Goal: Task Accomplishment & Management: Manage account settings

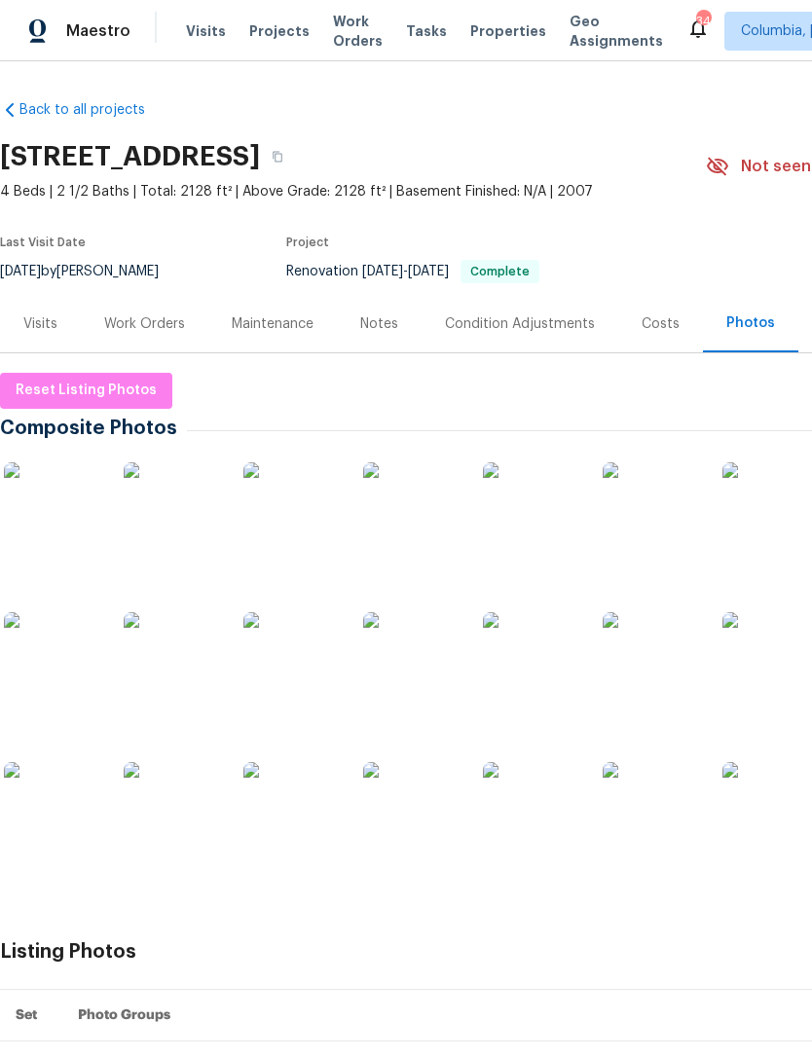
click at [378, 312] on div "Notes" at bounding box center [379, 323] width 85 height 57
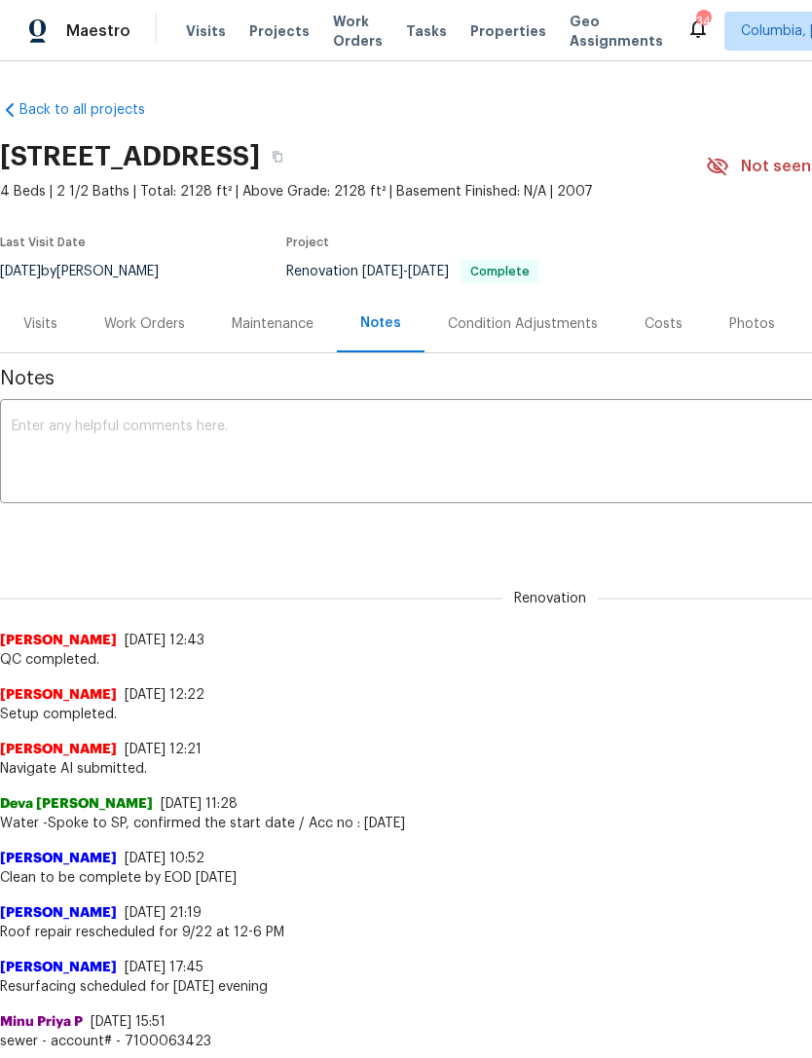
click at [366, 415] on div "x ​" at bounding box center [550, 453] width 1100 height 99
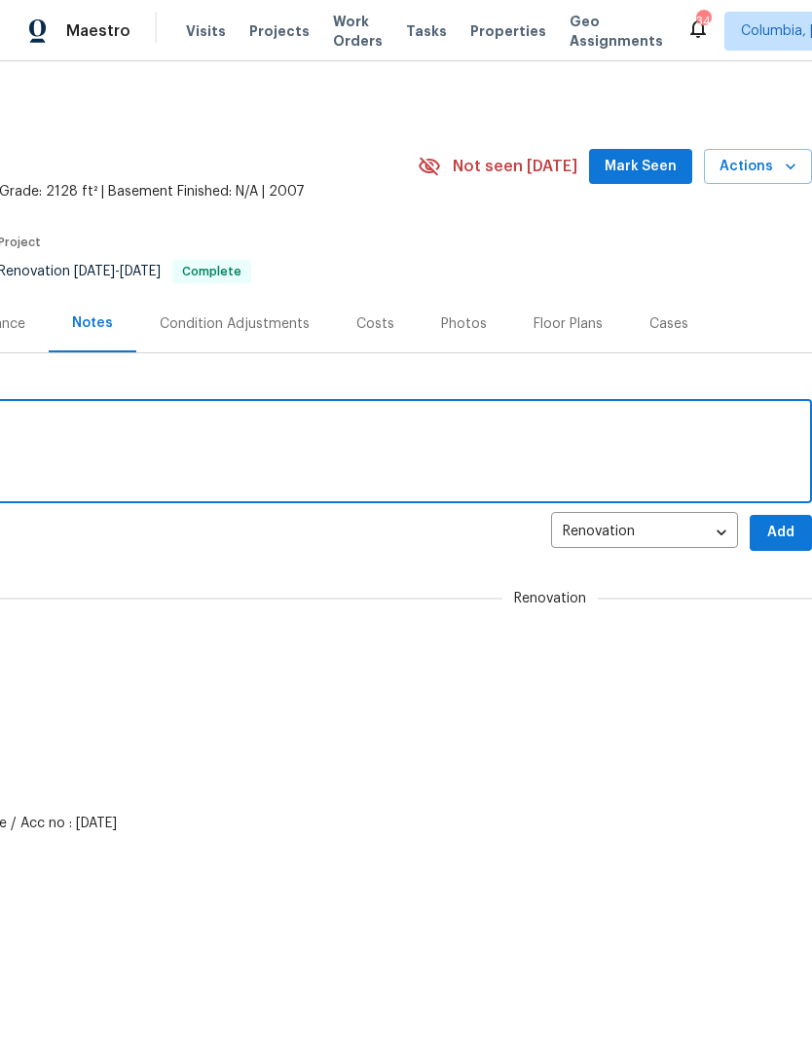
scroll to position [0, 288]
type textarea "Listing photos uploaded."
click at [786, 531] on span "Add" at bounding box center [780, 533] width 31 height 24
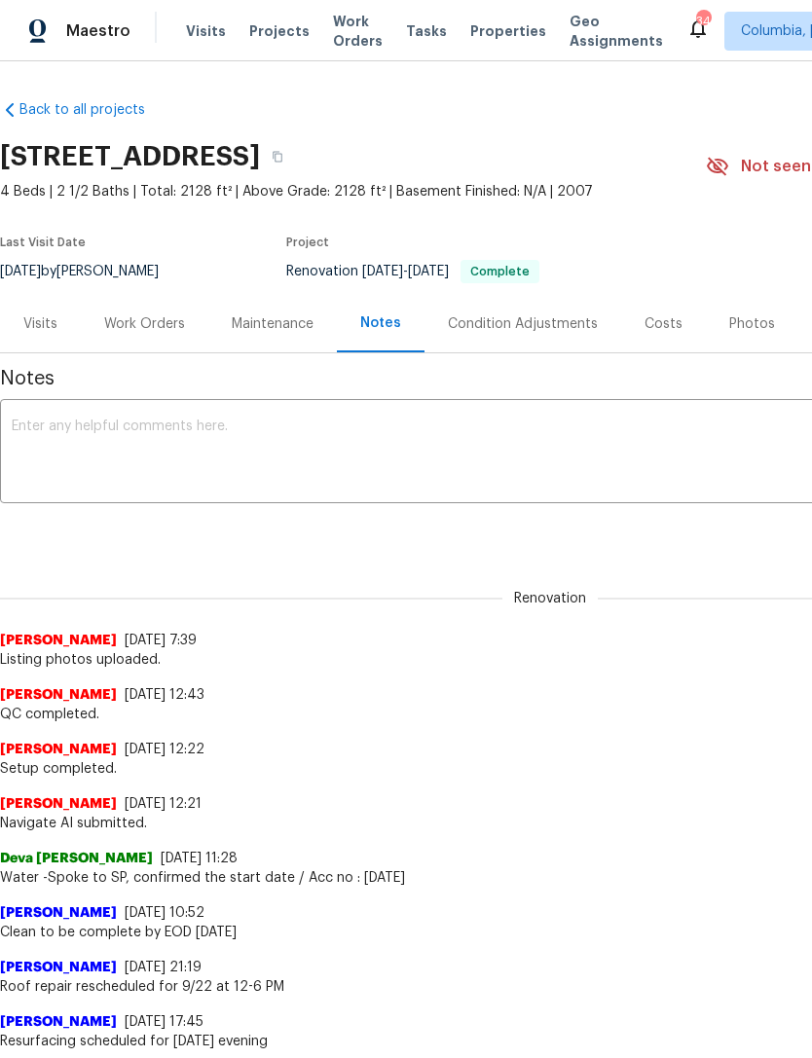
scroll to position [0, 0]
click at [148, 324] on div "Work Orders" at bounding box center [144, 323] width 81 height 19
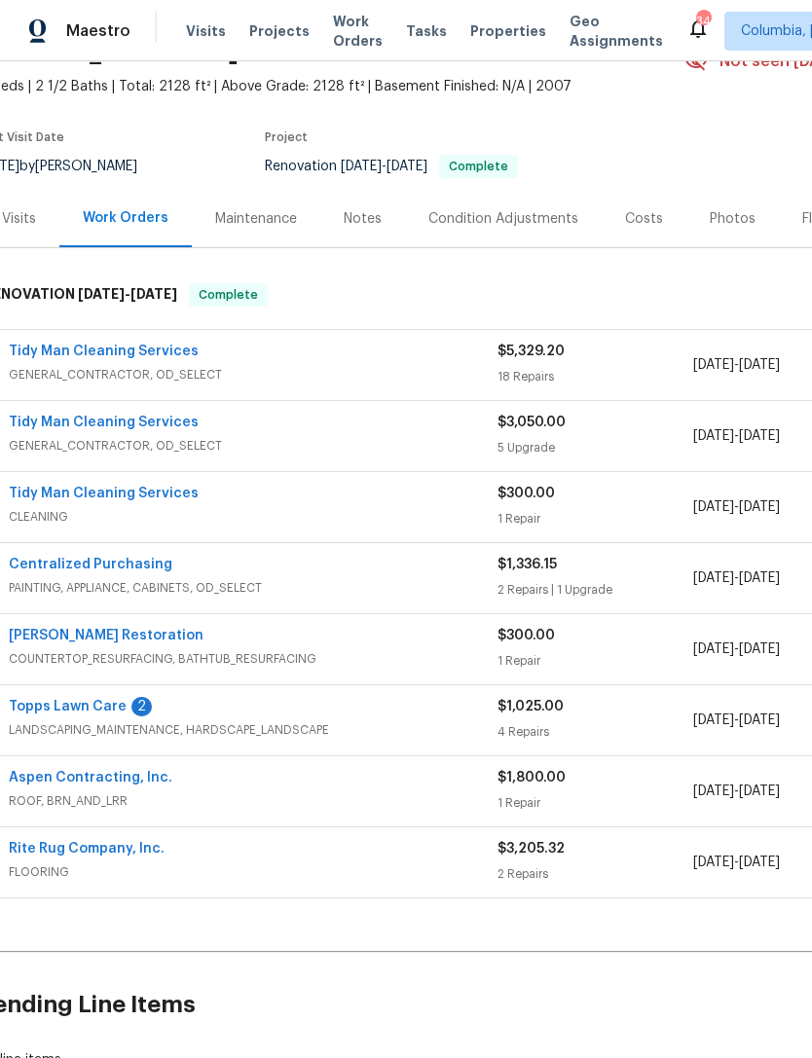
scroll to position [103, 23]
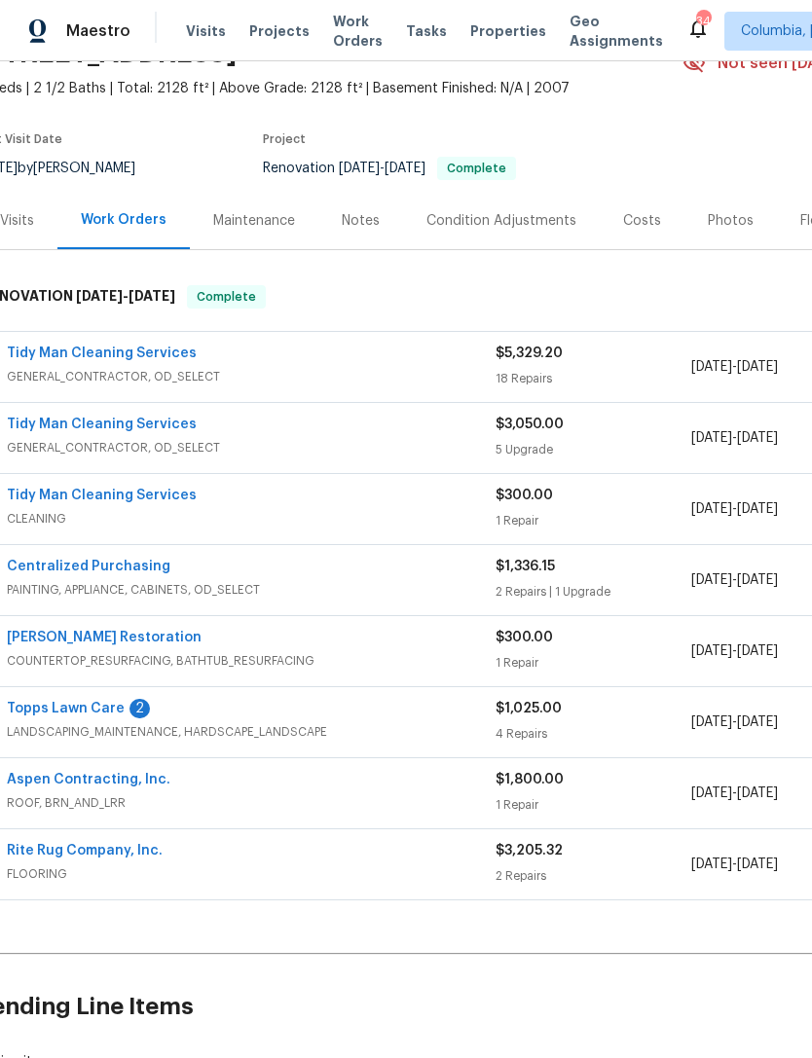
click at [60, 495] on link "Tidy Man Cleaning Services" at bounding box center [102, 495] width 190 height 14
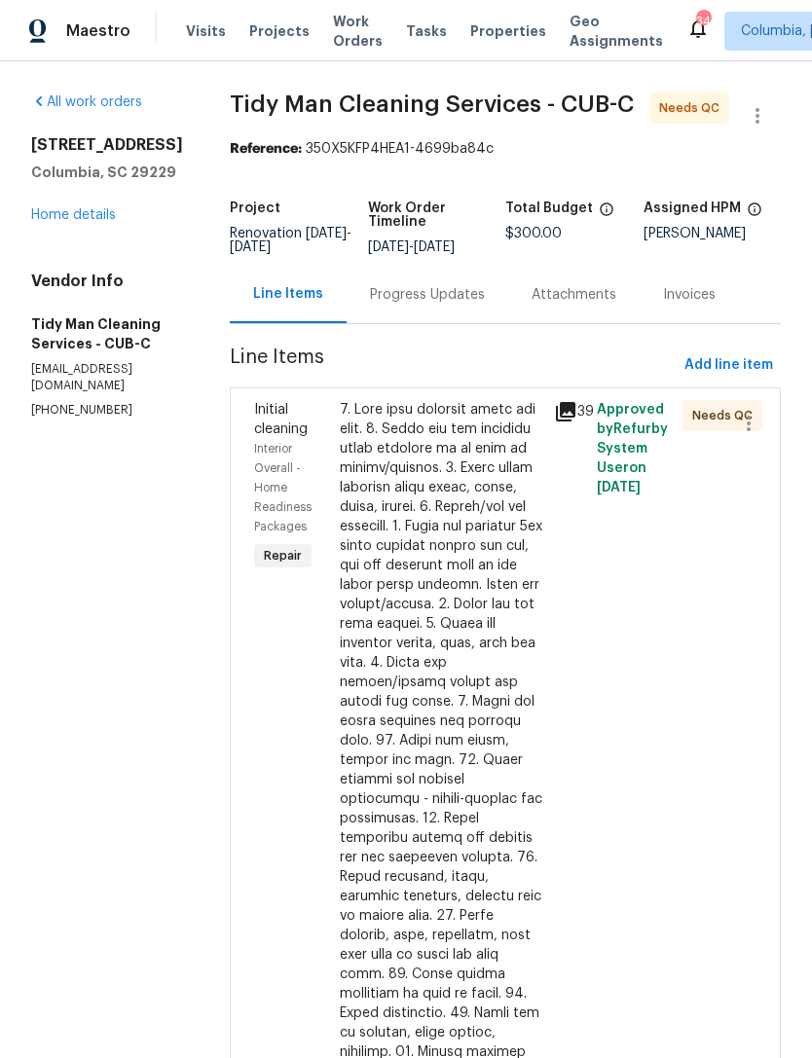
click at [378, 309] on div "Progress Updates" at bounding box center [427, 294] width 162 height 57
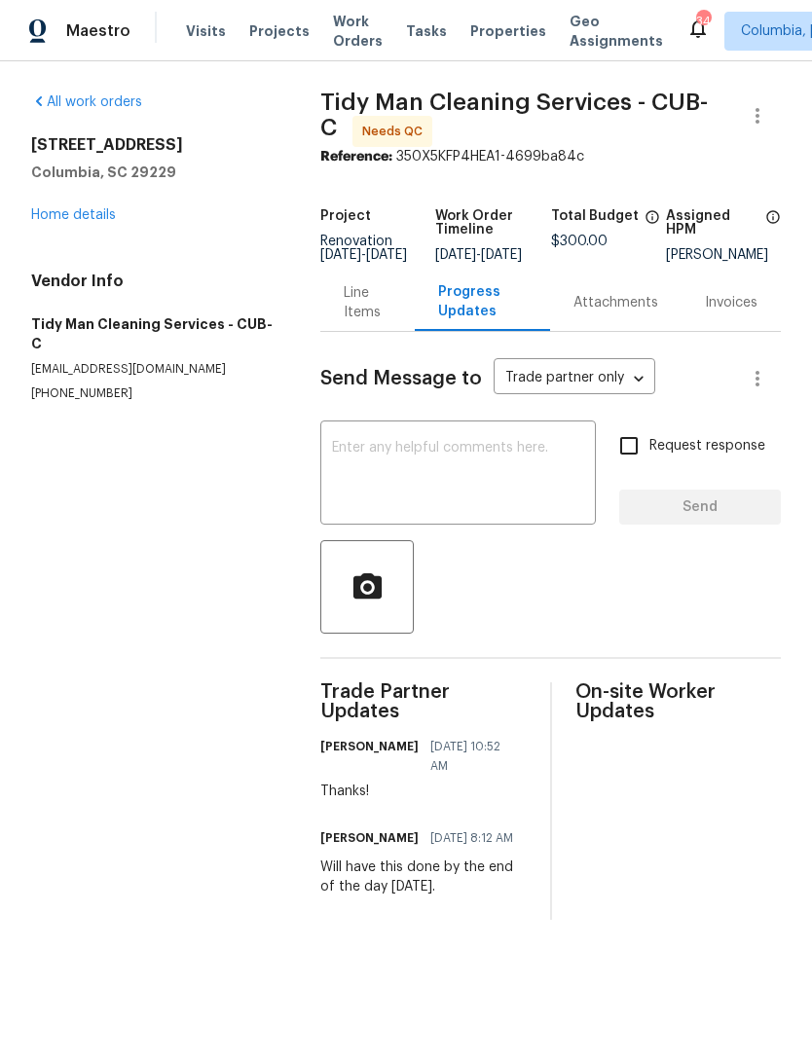
click at [364, 496] on textarea at bounding box center [458, 475] width 252 height 68
click at [344, 322] on div "Line Items" at bounding box center [368, 302] width 48 height 39
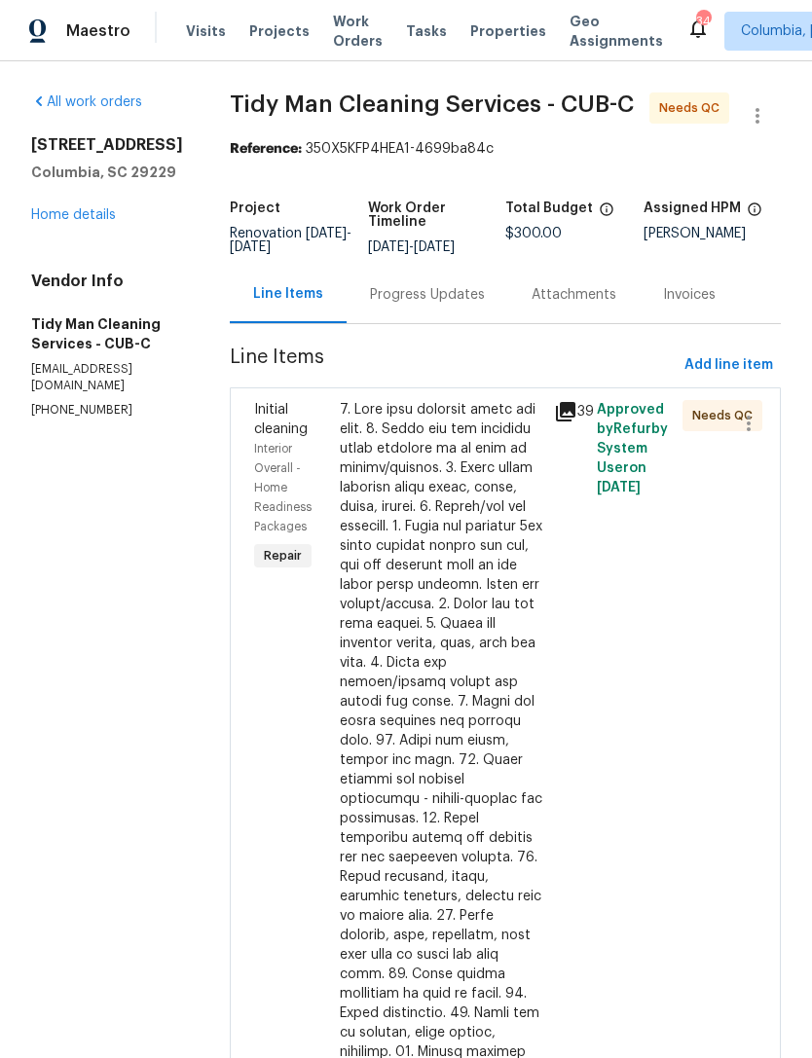
click at [48, 222] on link "Home details" at bounding box center [73, 215] width 85 height 14
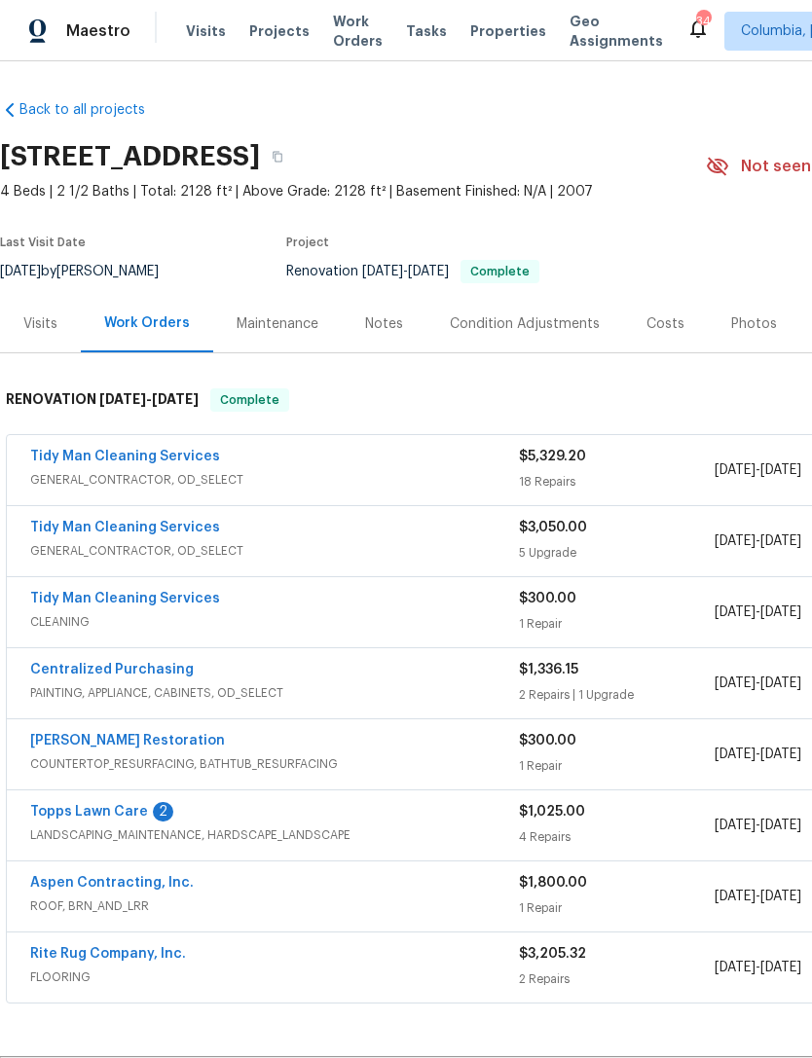
click at [57, 461] on link "Tidy Man Cleaning Services" at bounding box center [125, 457] width 190 height 14
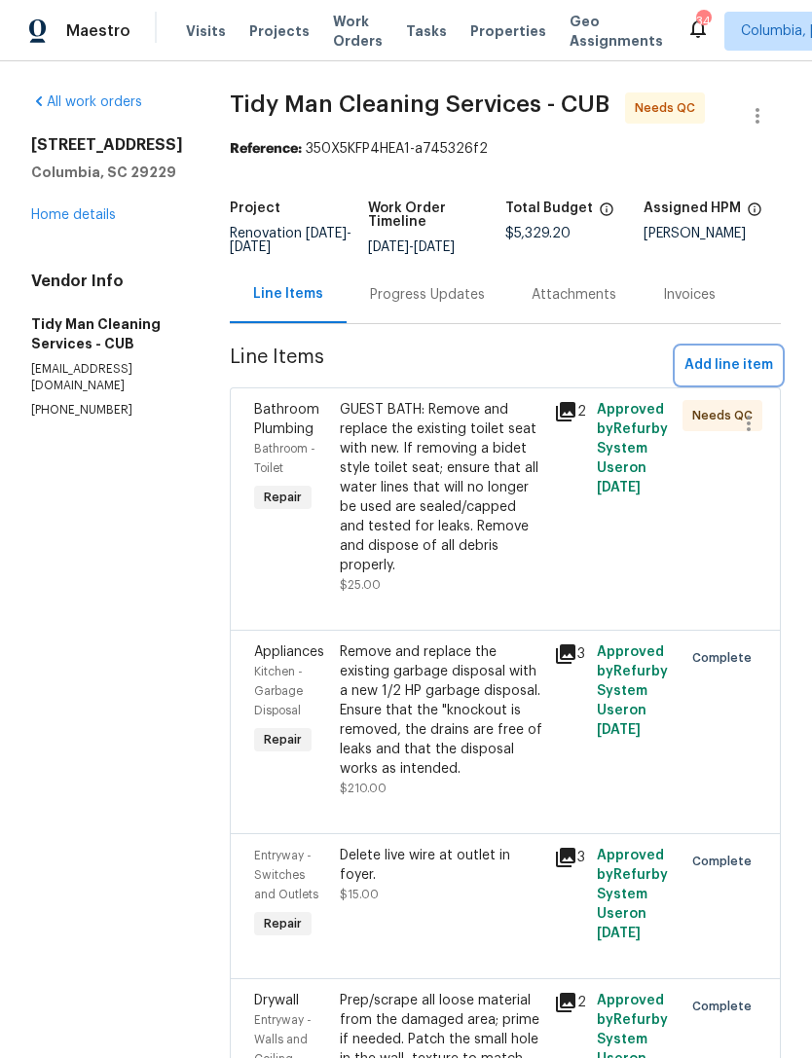
click at [737, 362] on span "Add line item" at bounding box center [728, 365] width 89 height 24
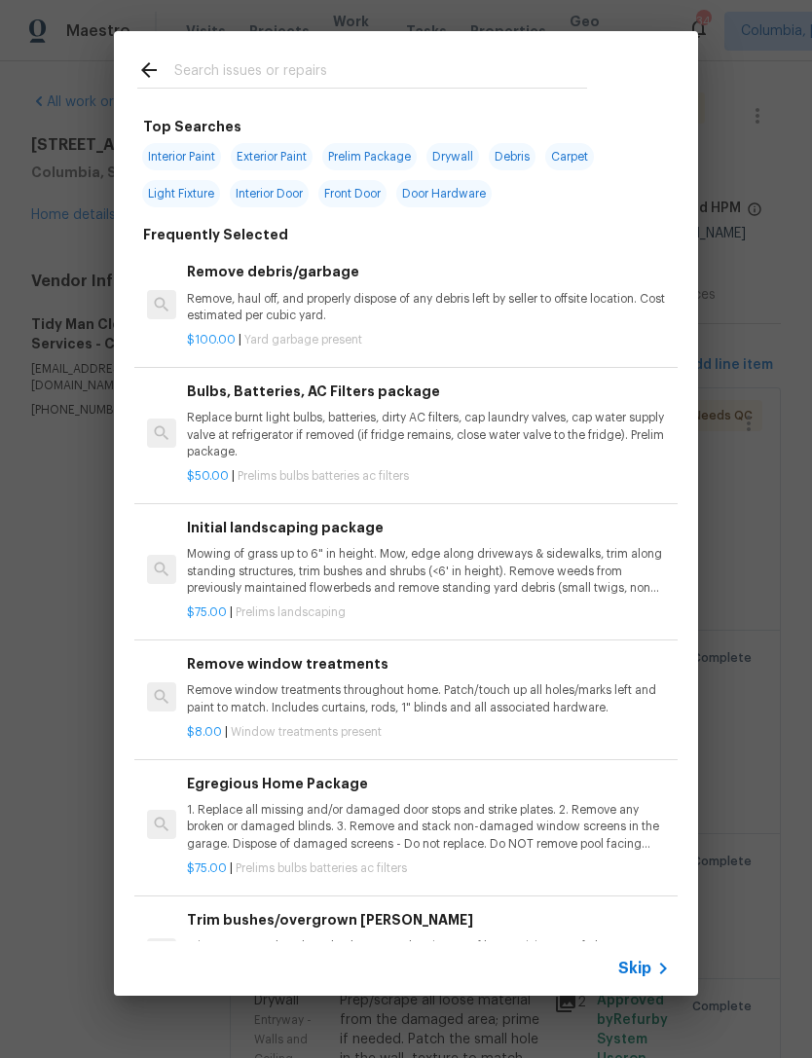
click at [200, 70] on input "text" at bounding box center [380, 72] width 413 height 29
type input "Primer"
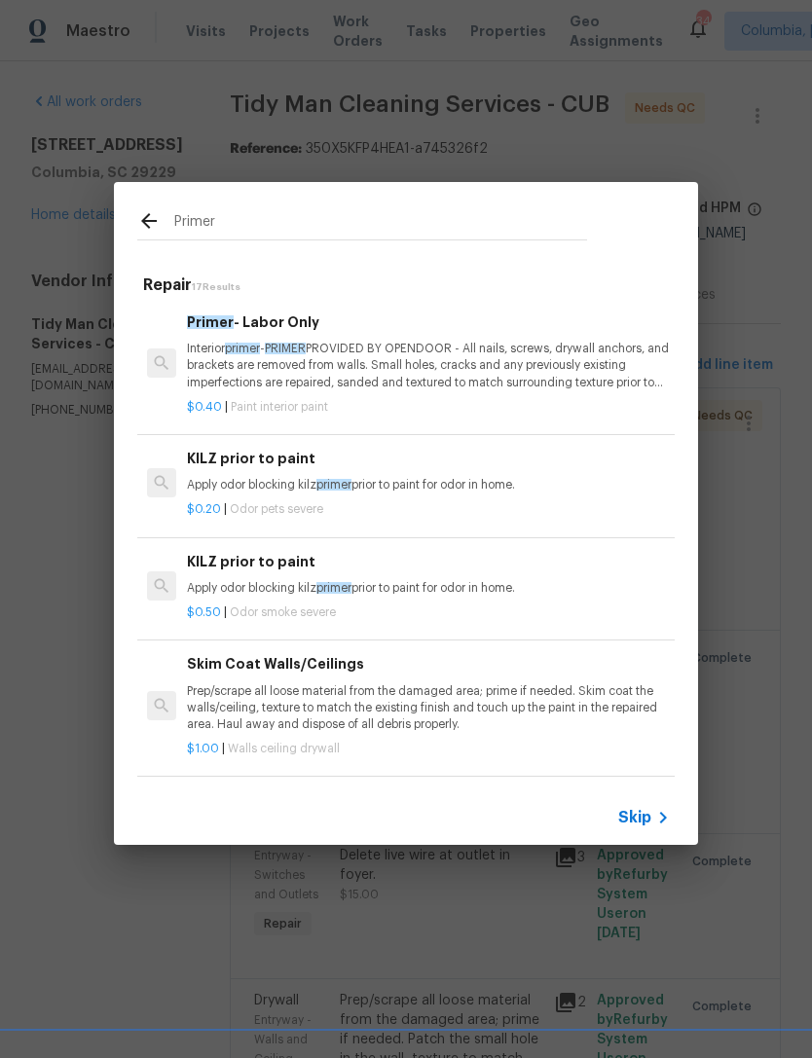
click at [483, 391] on div "$0.40 | Paint interior paint" at bounding box center [428, 403] width 483 height 24
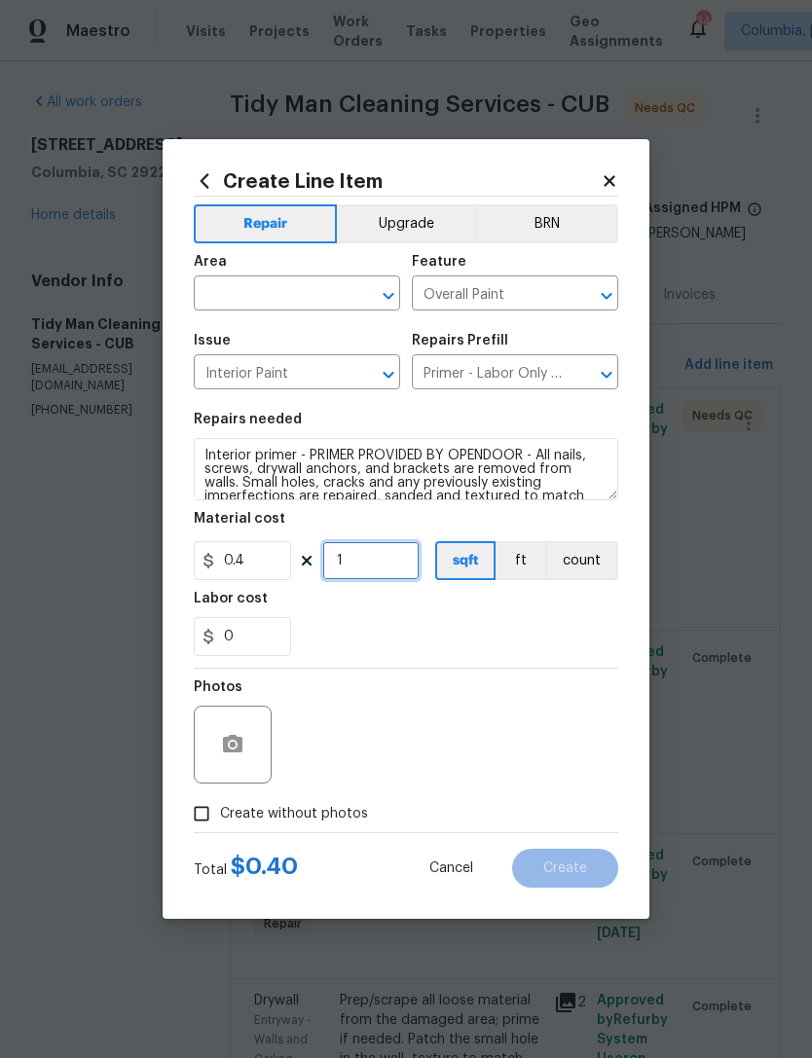
click at [391, 559] on input "1" at bounding box center [370, 560] width 97 height 39
click at [512, 676] on div "Photos" at bounding box center [406, 732] width 424 height 127
click at [443, 873] on span "Cancel" at bounding box center [451, 868] width 44 height 15
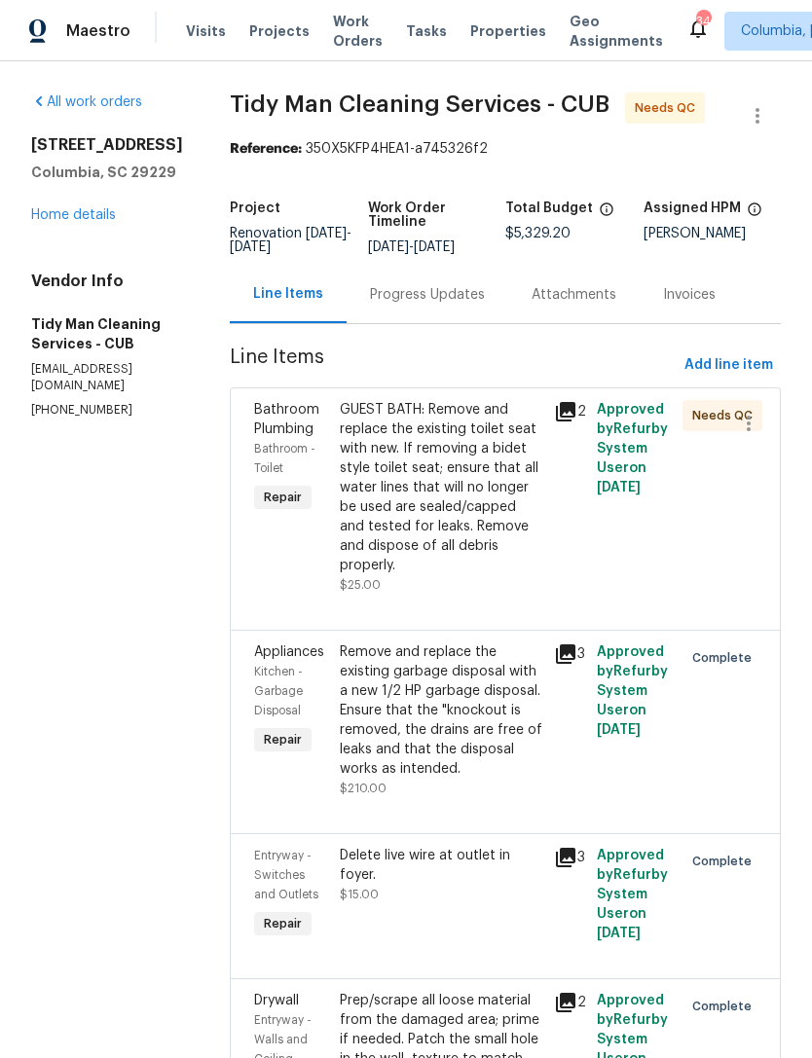
click at [60, 222] on link "Home details" at bounding box center [73, 215] width 85 height 14
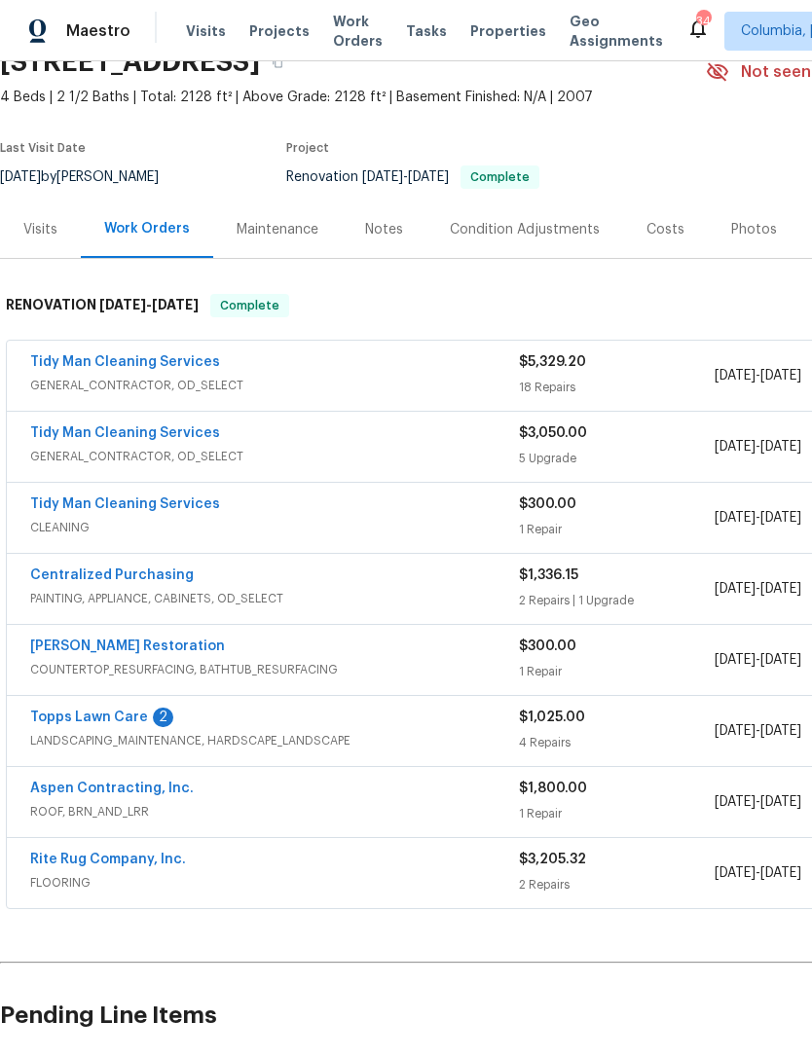
scroll to position [94, 0]
click at [140, 365] on link "Tidy Man Cleaning Services" at bounding box center [125, 362] width 190 height 14
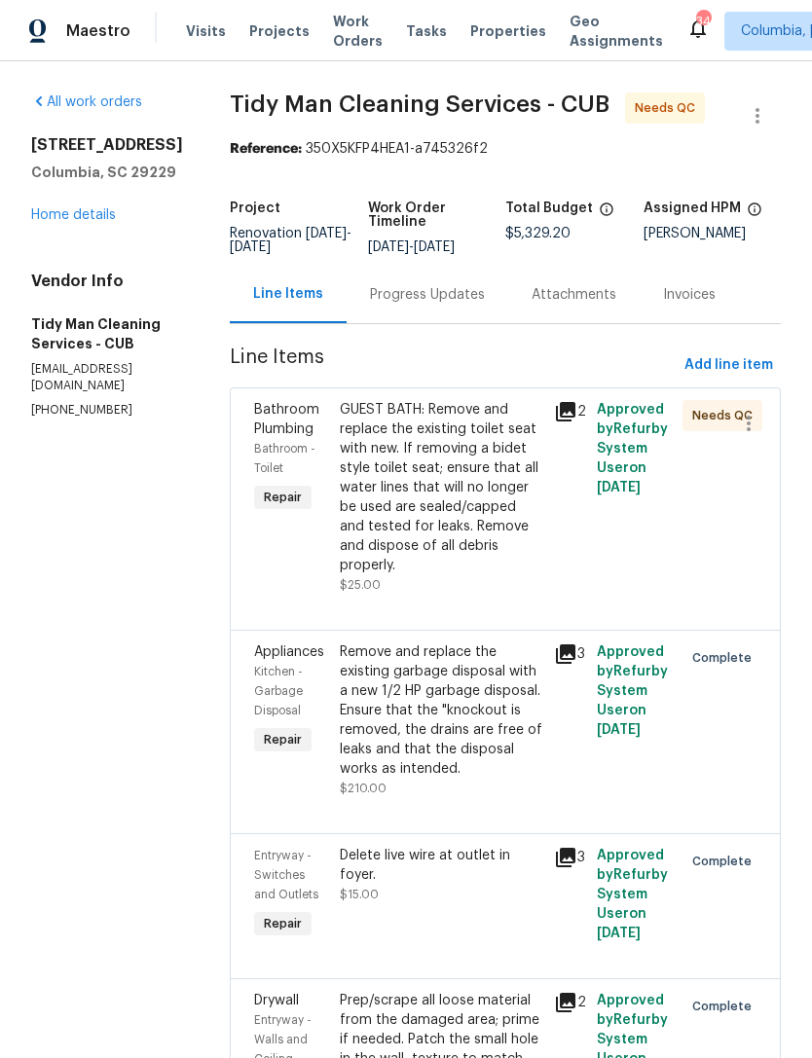
click at [393, 308] on div "Progress Updates" at bounding box center [427, 294] width 162 height 57
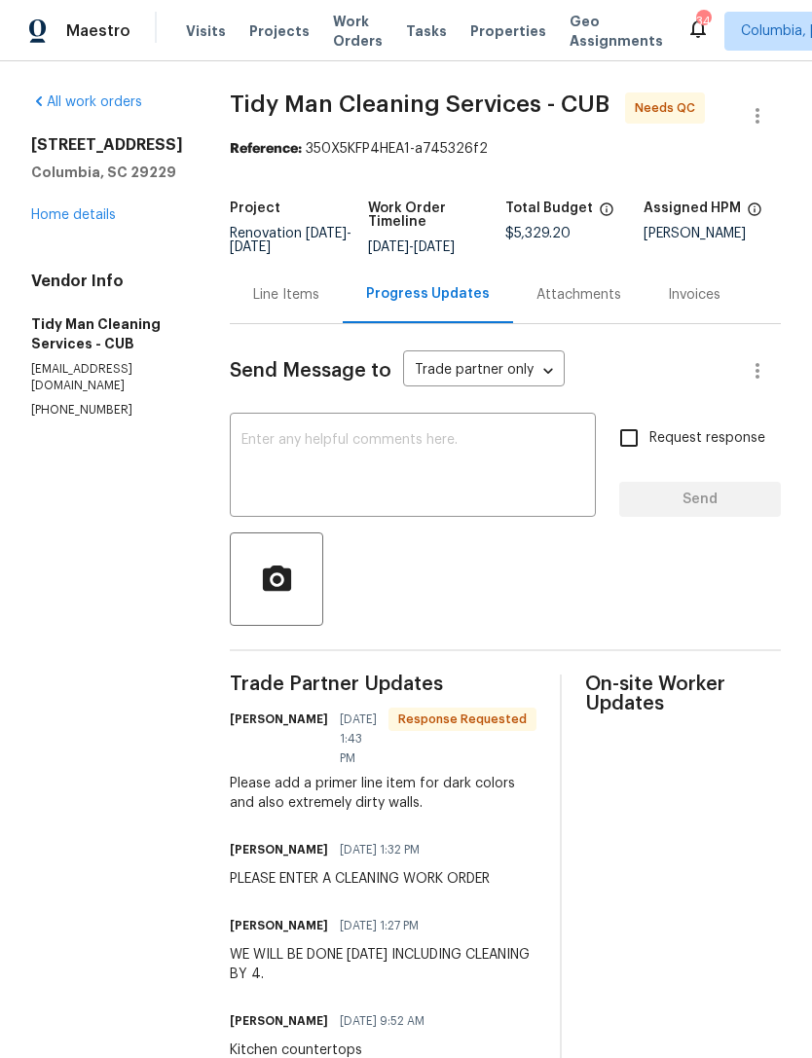
click at [419, 461] on textarea at bounding box center [412, 467] width 343 height 68
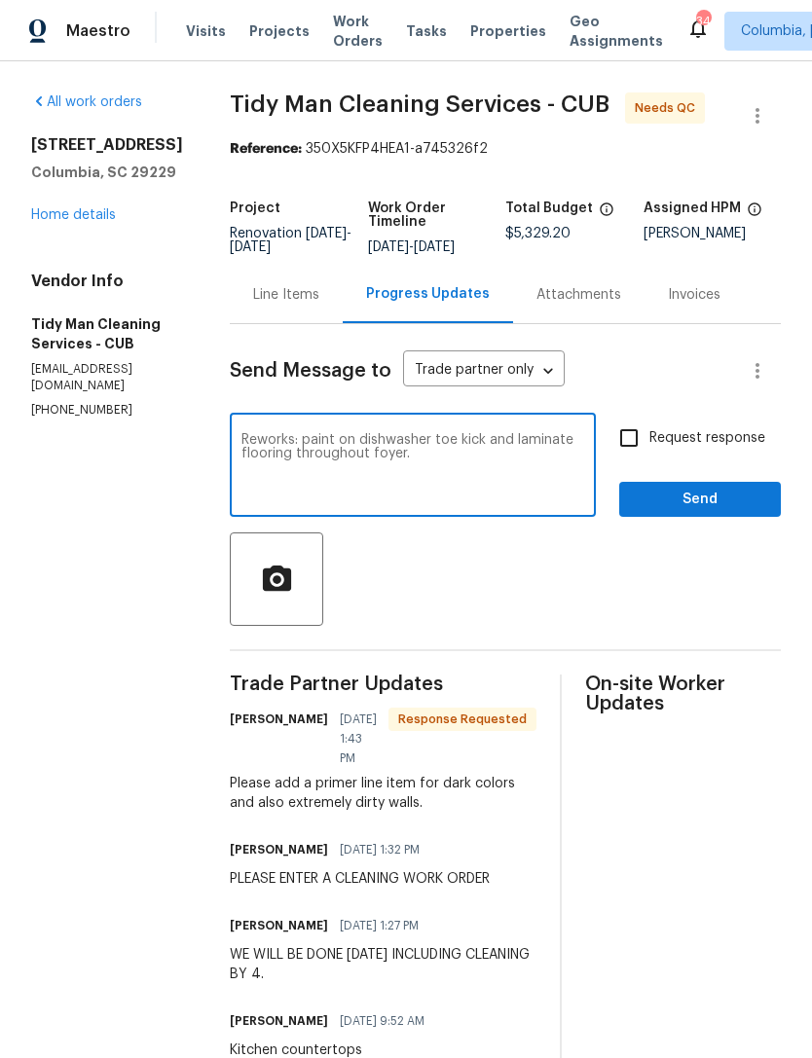
click at [276, 441] on textarea "Reworks: paint on dishwasher toe kick and laminate flooring throughout foyer." at bounding box center [412, 467] width 343 height 68
click at [422, 465] on textarea "Reworks: 1) paint on dishwasher toe kick and laminate flooring throughout foyer." at bounding box center [412, 467] width 343 height 68
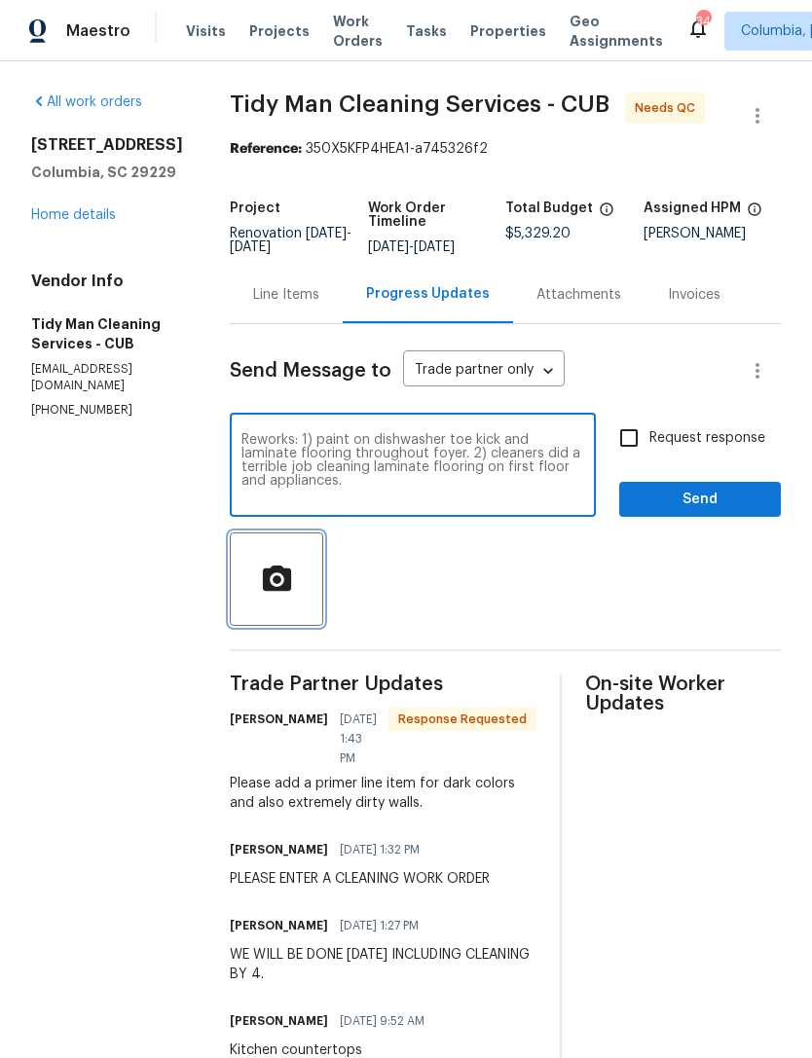
click at [262, 587] on icon "button" at bounding box center [276, 576] width 28 height 25
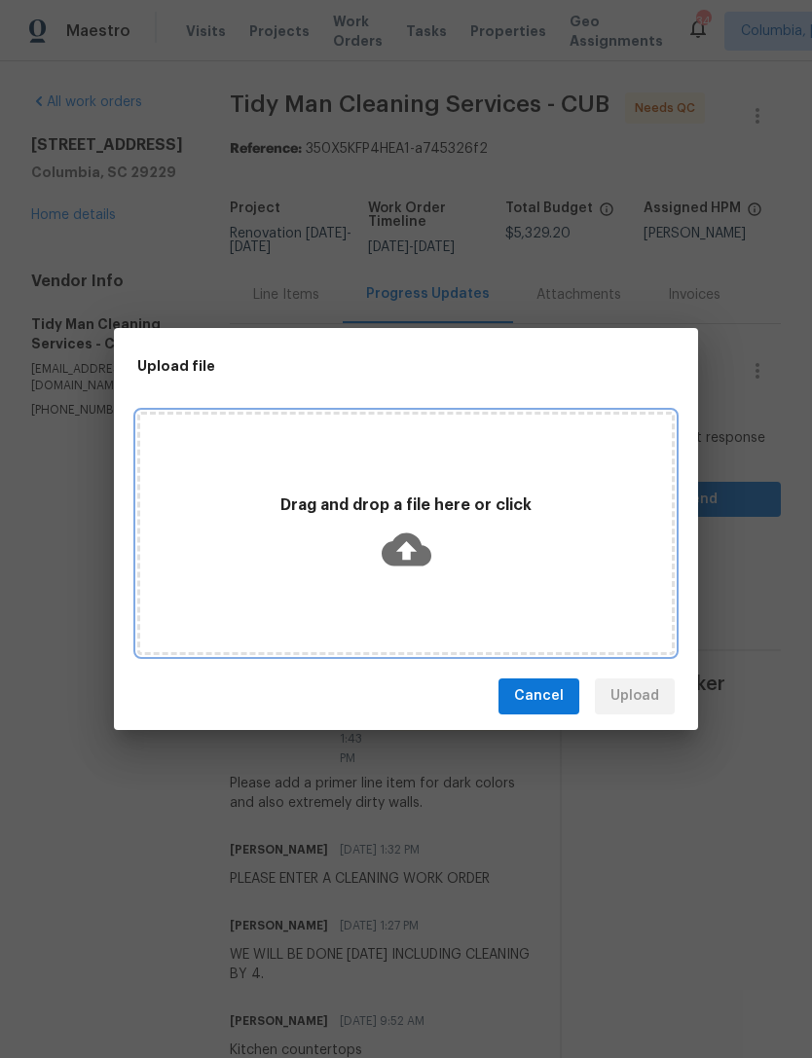
click at [405, 518] on div "Drag and drop a file here or click" at bounding box center [405, 533] width 531 height 91
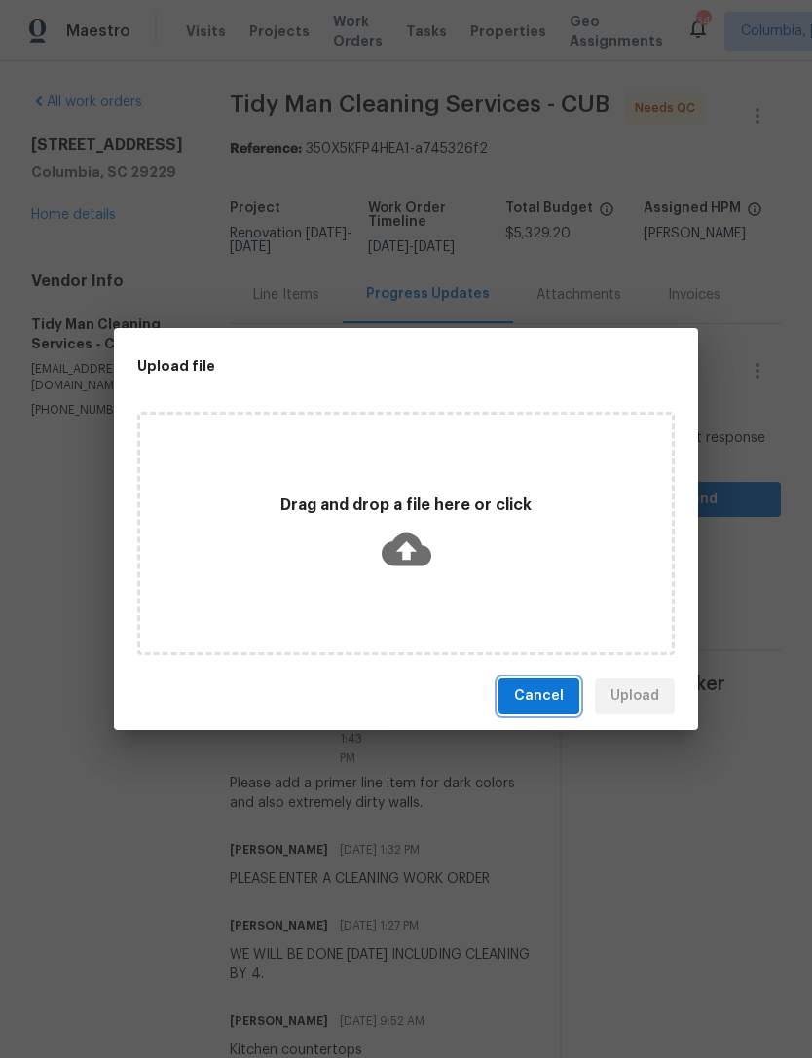
click at [534, 710] on button "Cancel" at bounding box center [538, 696] width 81 height 36
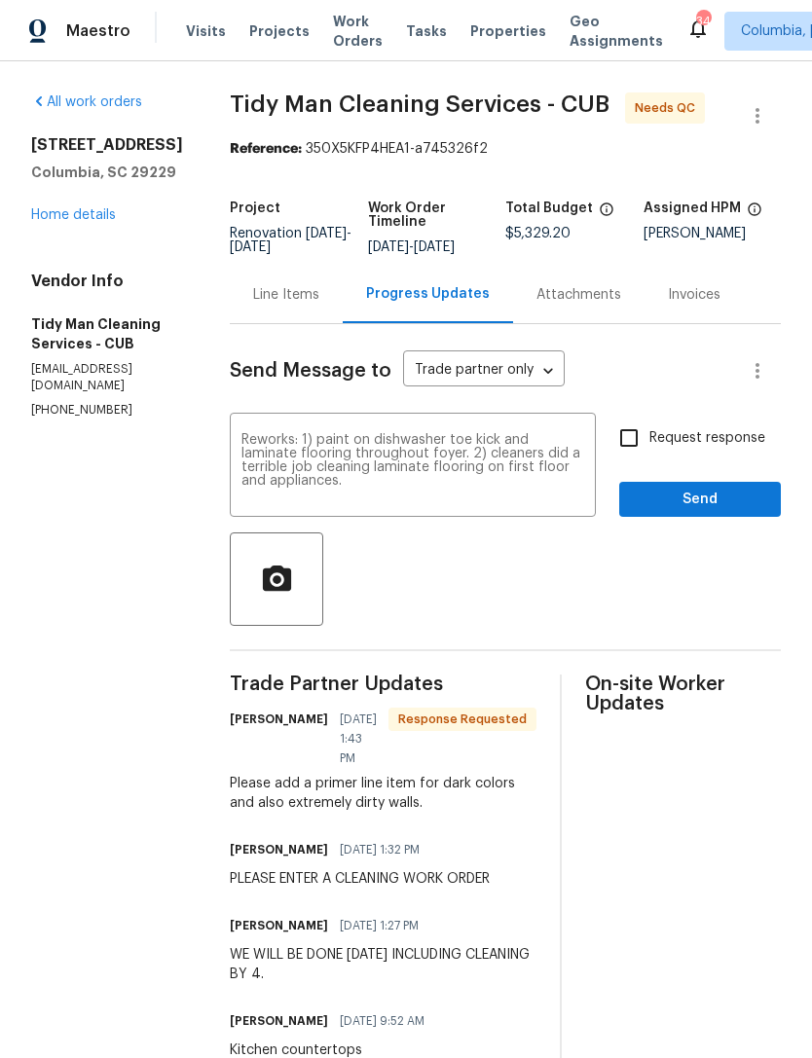
click at [384, 448] on textarea "Reworks: 1) paint on dishwasher toe kick and laminate flooring throughout foyer…" at bounding box center [412, 467] width 343 height 68
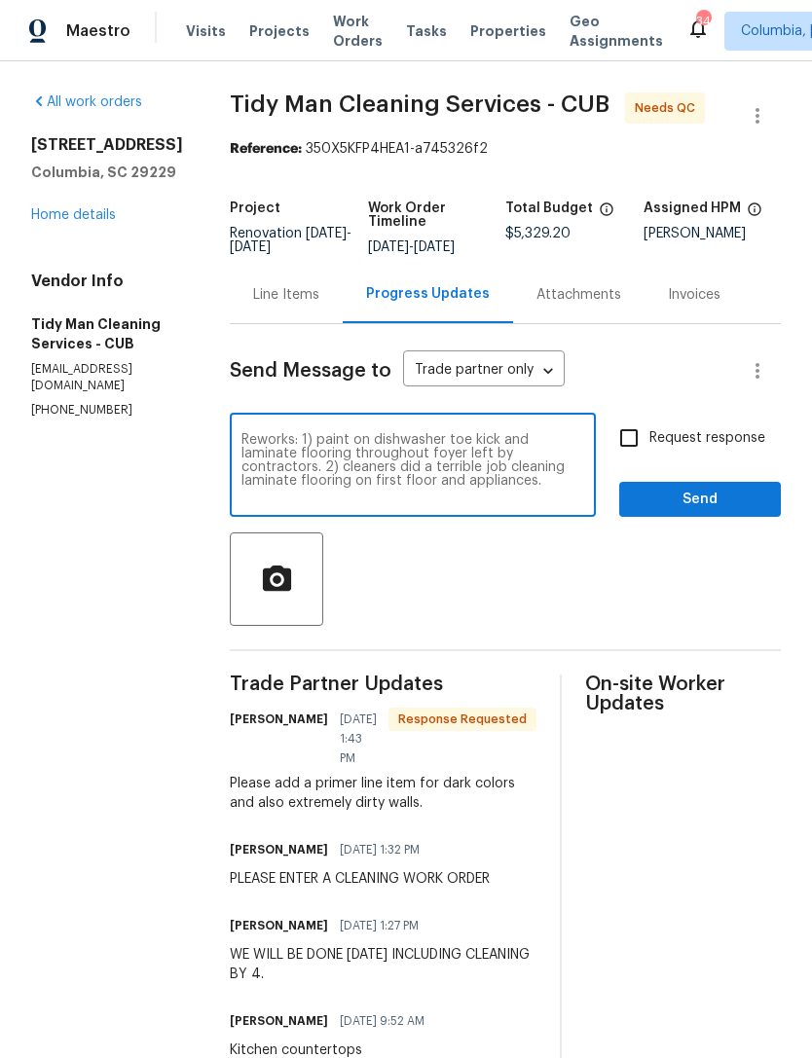
click at [352, 483] on textarea "Reworks: 1) paint on dishwasher toe kick and laminate flooring throughout foyer…" at bounding box center [412, 467] width 343 height 68
click at [262, 572] on icon "button" at bounding box center [276, 576] width 28 height 25
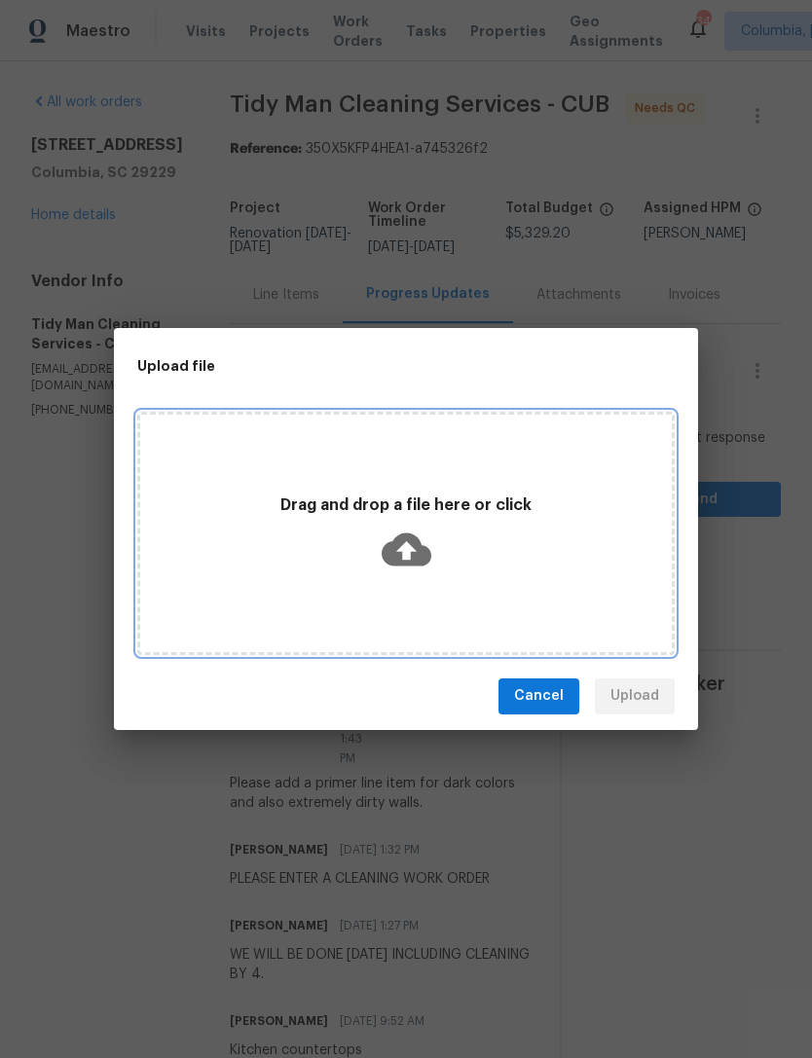
click at [454, 547] on div "Drag and drop a file here or click" at bounding box center [405, 533] width 531 height 91
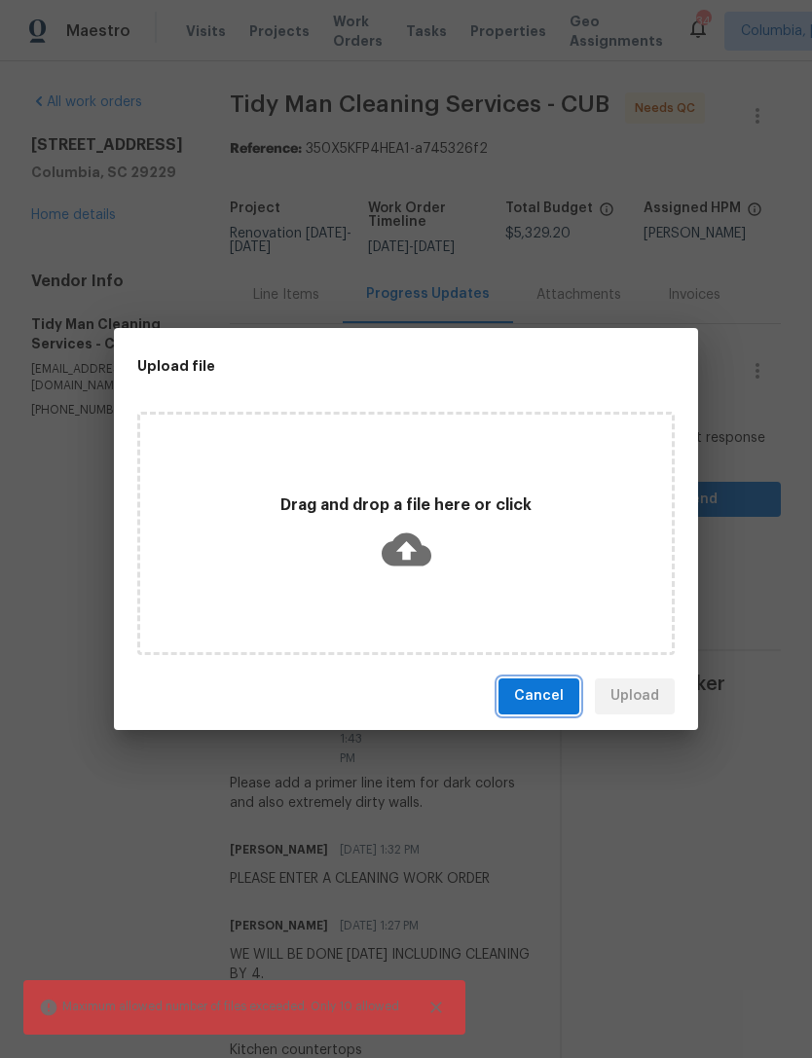
click at [534, 692] on span "Cancel" at bounding box center [539, 696] width 50 height 24
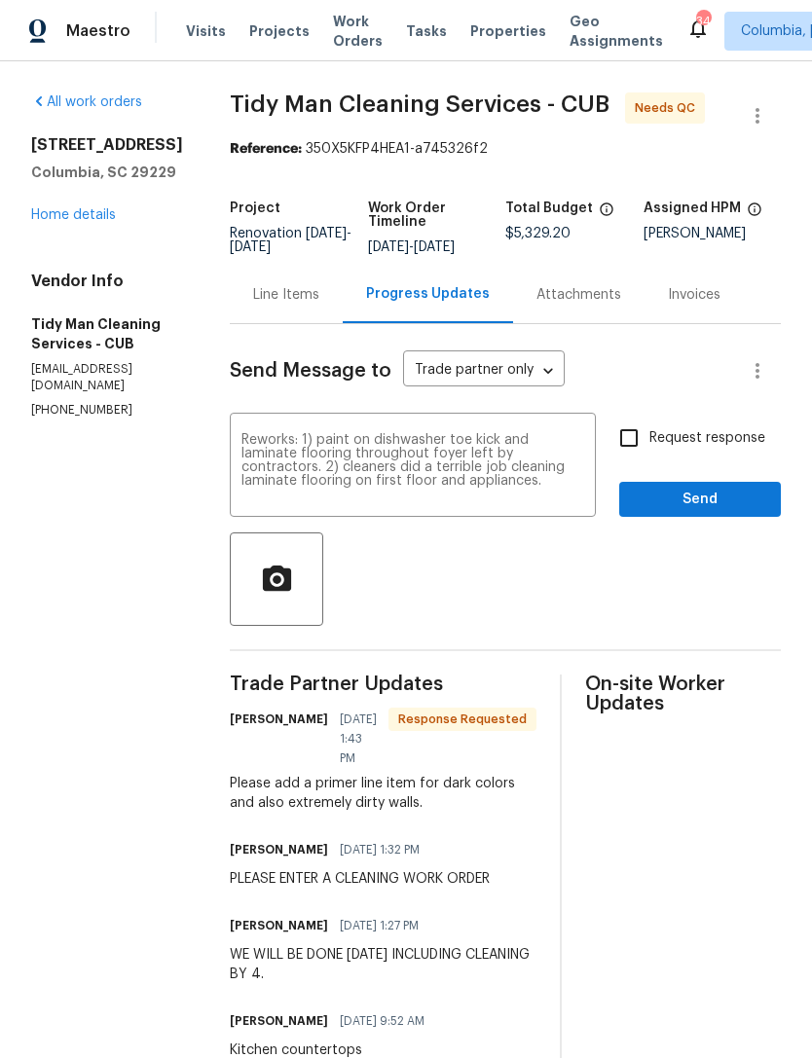
click at [378, 485] on textarea "Reworks: 1) paint on dishwasher toe kick and laminate flooring throughout foyer…" at bounding box center [412, 467] width 343 height 68
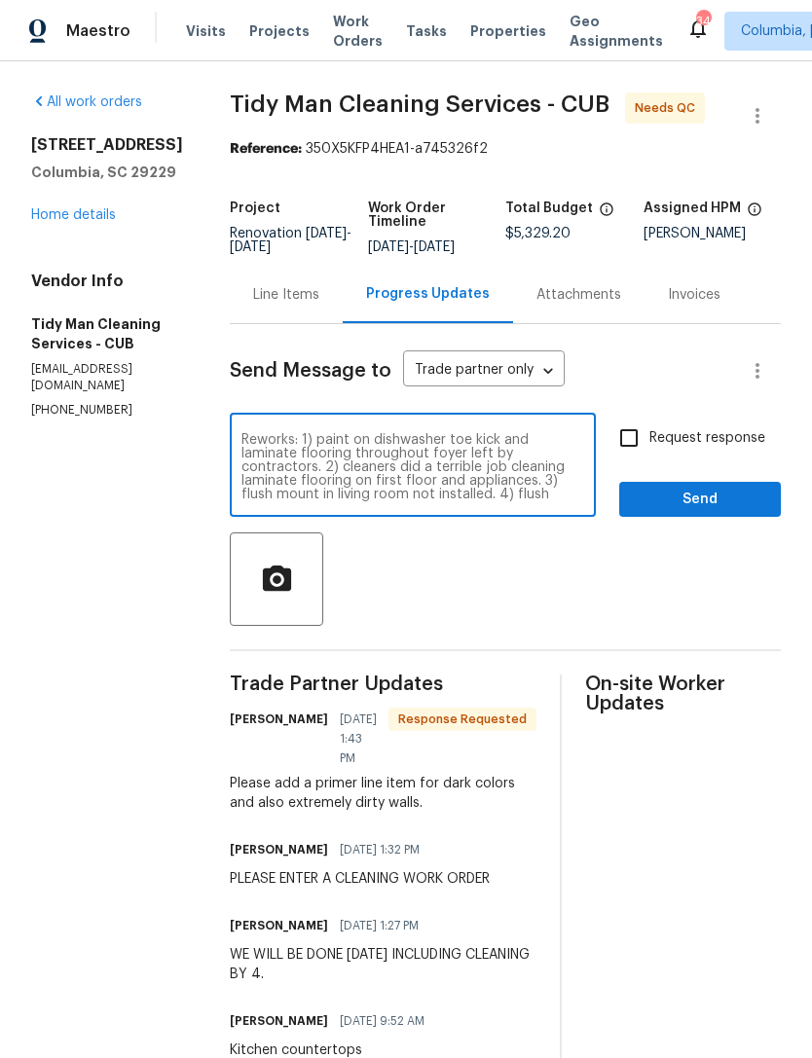
scroll to position [27, 0]
type textarea "Reworks: 1) paint on dishwasher toe kick and laminate flooring throughout foyer…"
click at [642, 437] on input "Request response" at bounding box center [628, 437] width 41 height 41
checkbox input "true"
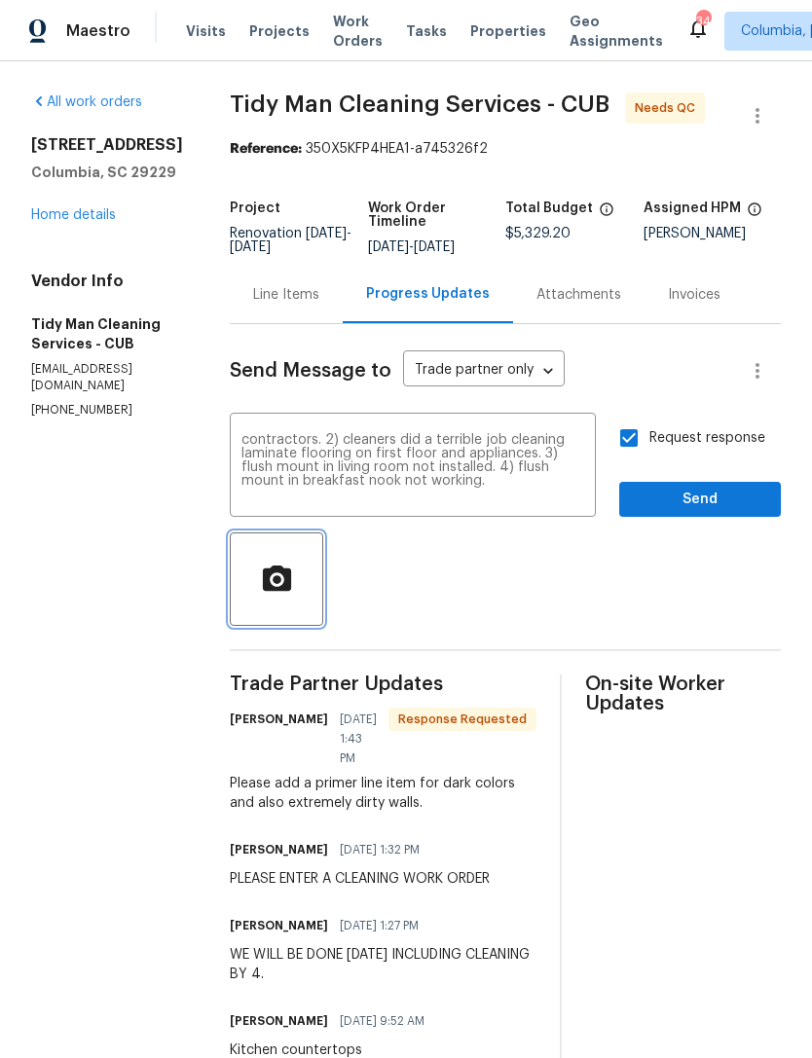
click at [245, 586] on span "button" at bounding box center [276, 579] width 62 height 34
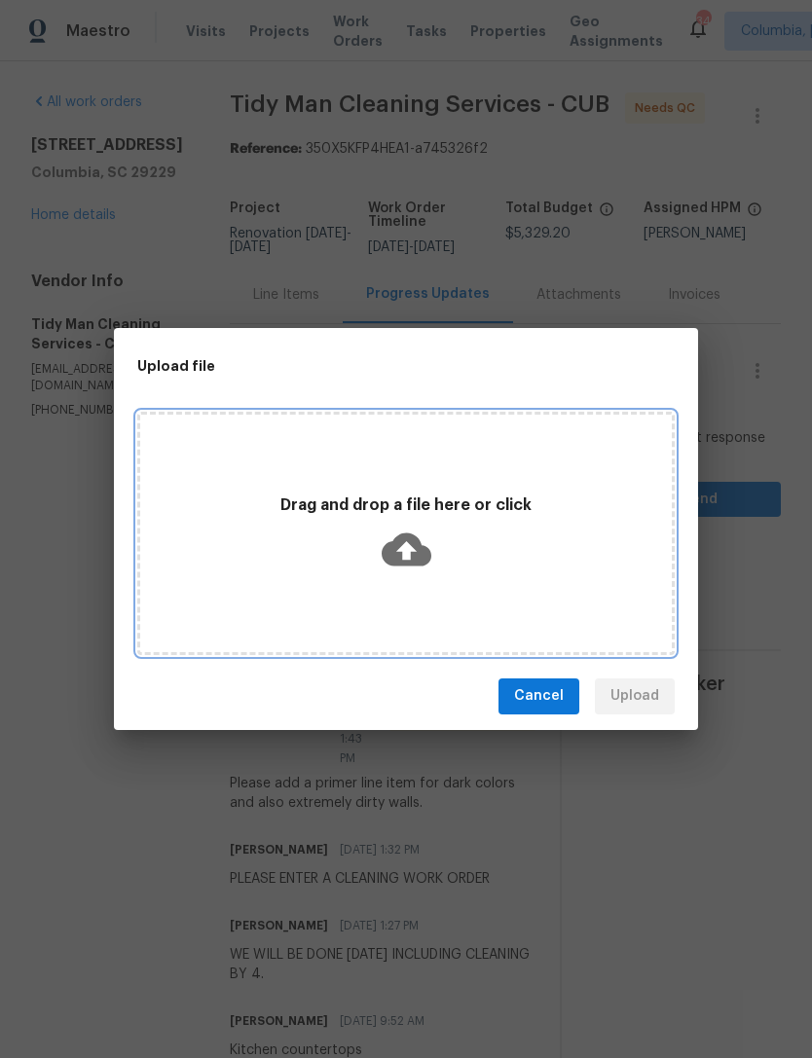
click at [419, 499] on p "Drag and drop a file here or click" at bounding box center [405, 505] width 531 height 20
click at [423, 534] on icon at bounding box center [406, 550] width 50 height 50
